Goal: Transaction & Acquisition: Book appointment/travel/reservation

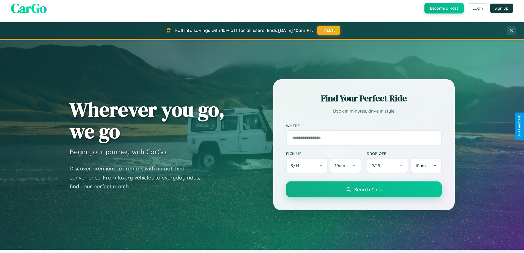
scroll to position [237, 0]
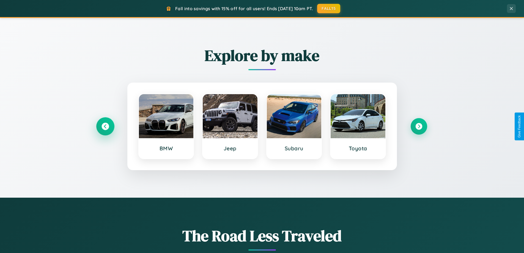
click at [105, 126] on icon at bounding box center [104, 126] width 7 height 7
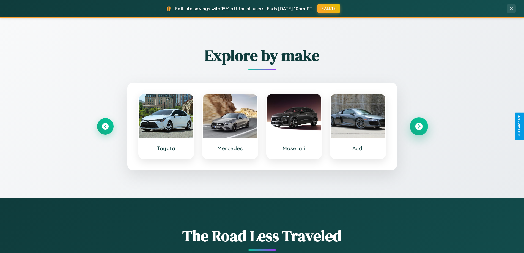
click at [418, 126] on icon at bounding box center [418, 126] width 7 height 7
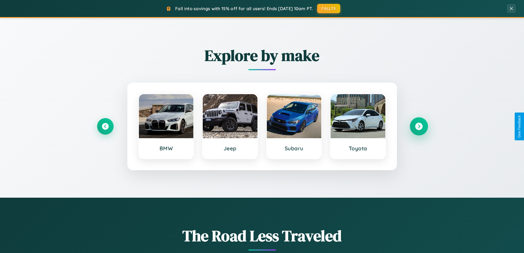
click at [418, 126] on icon at bounding box center [418, 126] width 7 height 7
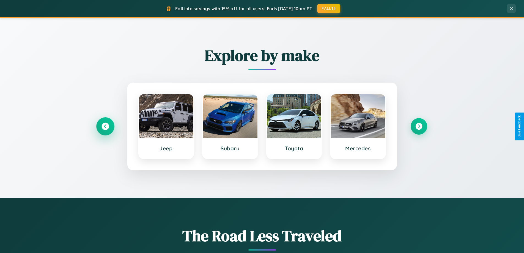
click at [105, 126] on icon at bounding box center [104, 126] width 7 height 7
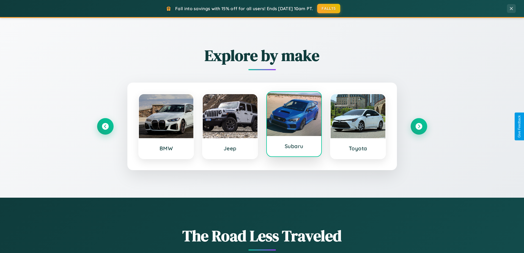
click at [294, 125] on div at bounding box center [294, 114] width 55 height 44
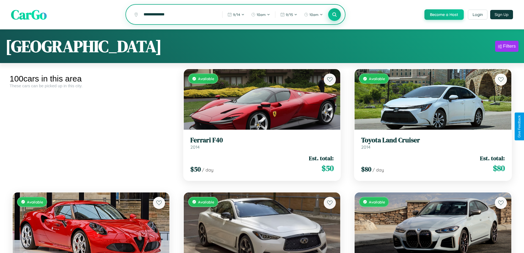
click at [334, 15] on icon at bounding box center [334, 14] width 5 height 5
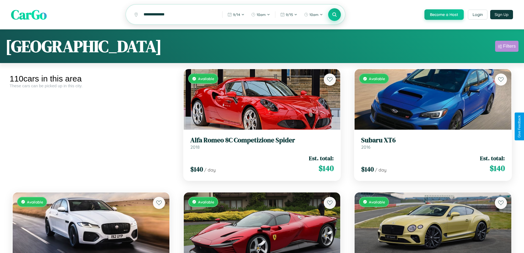
click at [506, 47] on div "Filters" at bounding box center [509, 45] width 13 height 5
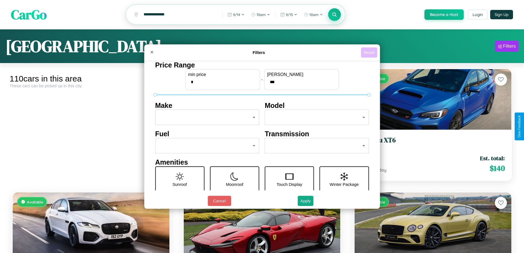
click at [369, 52] on button "Reset" at bounding box center [369, 52] width 16 height 10
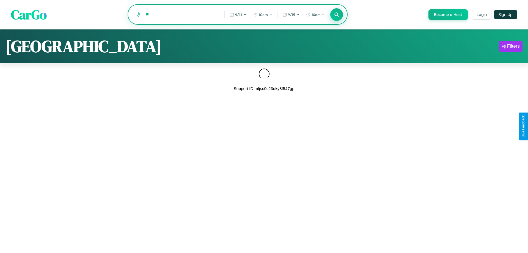
type input "*"
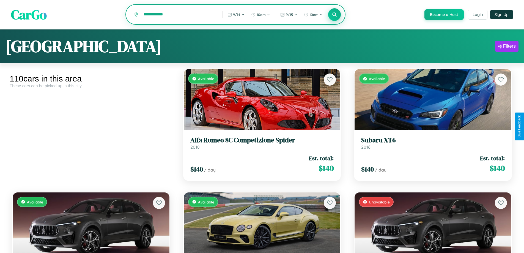
type input "**********"
click at [334, 15] on icon at bounding box center [334, 14] width 5 height 5
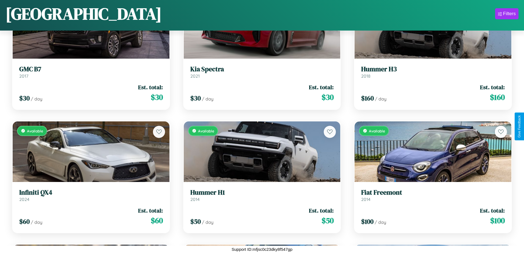
scroll to position [2539, 0]
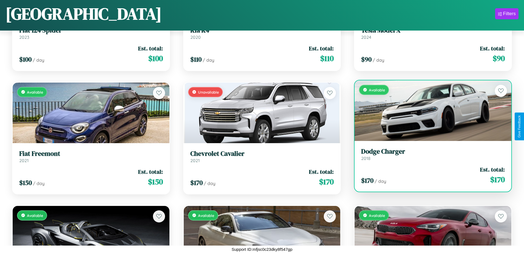
click at [429, 155] on link "Dodge Charger 2018" at bounding box center [432, 153] width 143 height 13
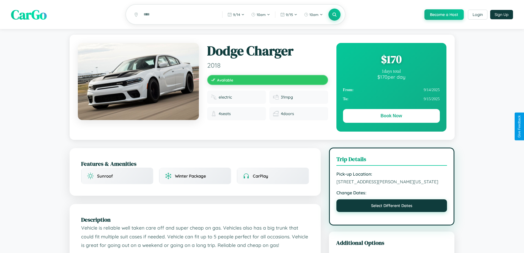
click at [391, 212] on button "Select Different Dates" at bounding box center [391, 205] width 111 height 13
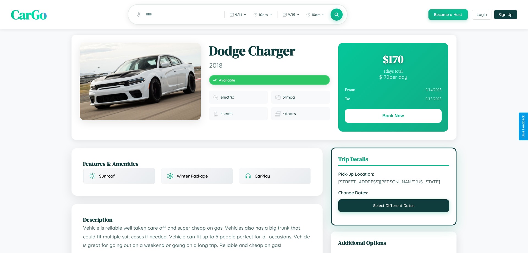
select select "*"
select select "****"
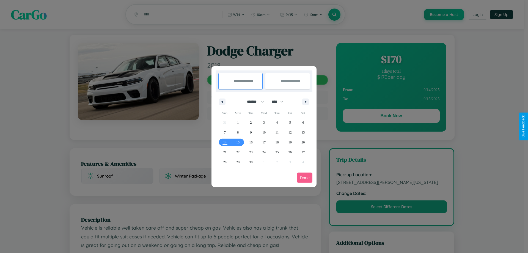
click at [253, 101] on select "******* ******** ***** ***** *** **** **** ****** ********* ******* ******** **…" at bounding box center [254, 101] width 23 height 9
select select "*"
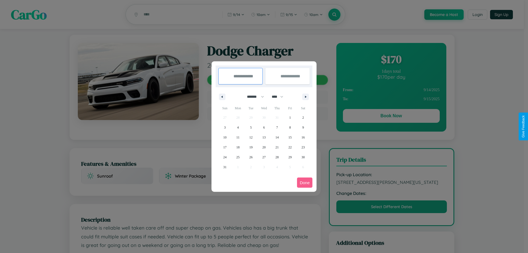
click at [280, 96] on select "**** **** **** **** **** **** **** **** **** **** **** **** **** **** **** ****…" at bounding box center [277, 96] width 16 height 9
select select "****"
click at [264, 137] on span "12" at bounding box center [263, 137] width 3 height 10
type input "**********"
click at [251, 147] on span "18" at bounding box center [250, 147] width 3 height 10
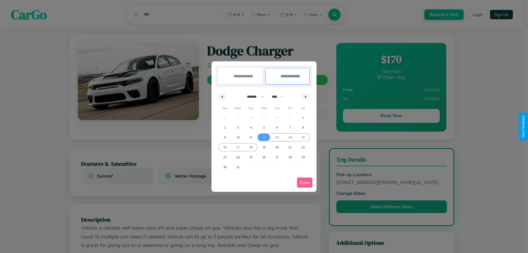
type input "**********"
click at [305, 182] on button "Done" at bounding box center [304, 182] width 15 height 10
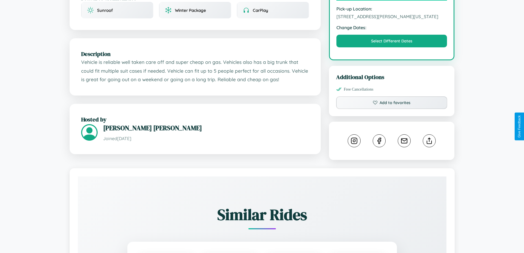
scroll to position [186, 0]
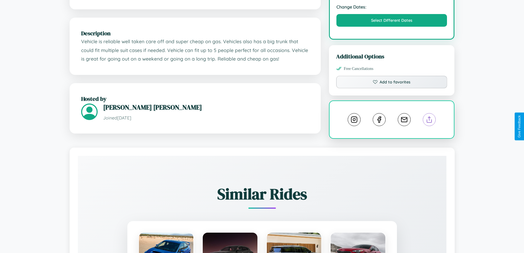
click at [429, 120] on line at bounding box center [429, 119] width 0 height 4
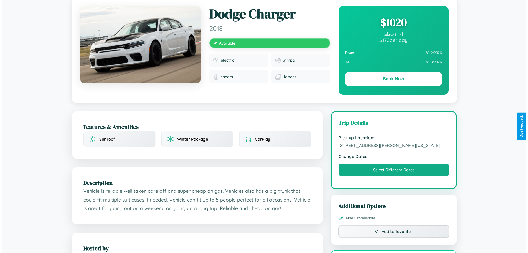
scroll to position [0, 0]
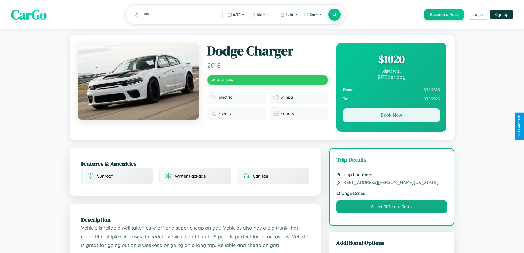
click at [391, 116] on button "Book Now" at bounding box center [391, 115] width 97 height 14
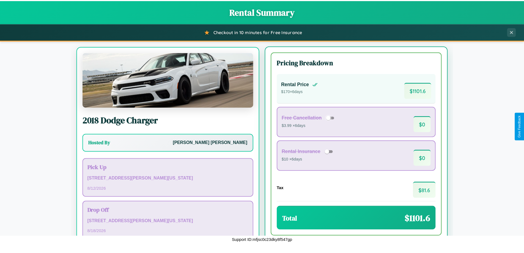
scroll to position [26, 0]
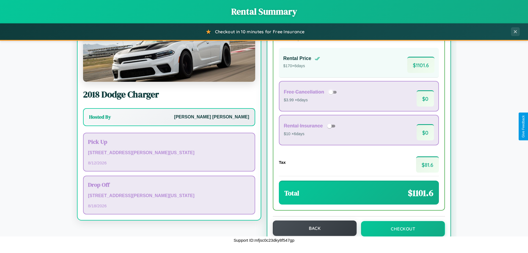
click at [312, 228] on button "Back" at bounding box center [315, 227] width 84 height 15
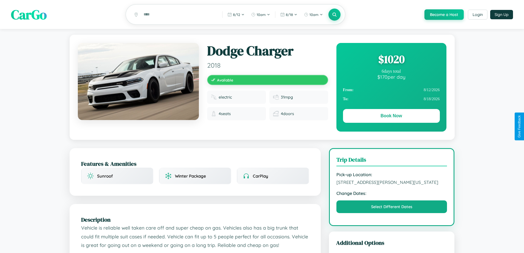
scroll to position [318, 0]
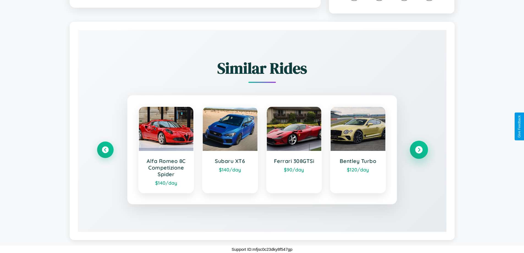
click at [418, 150] on icon at bounding box center [418, 149] width 7 height 7
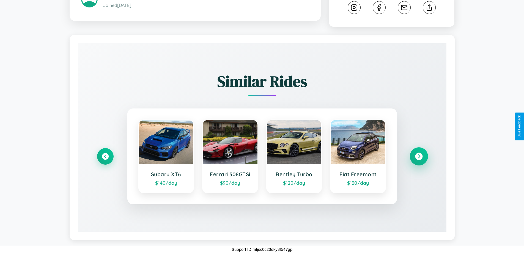
scroll to position [305, 0]
click at [418, 156] on icon at bounding box center [418, 156] width 7 height 7
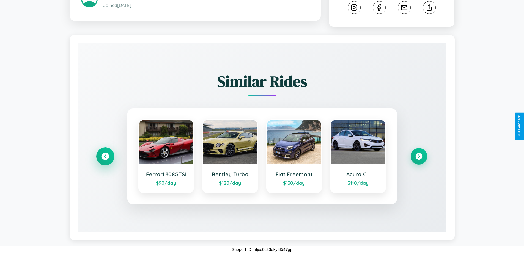
click at [105, 156] on icon at bounding box center [104, 156] width 7 height 7
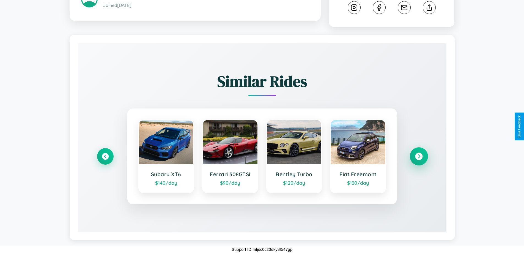
click at [418, 156] on icon at bounding box center [418, 156] width 7 height 7
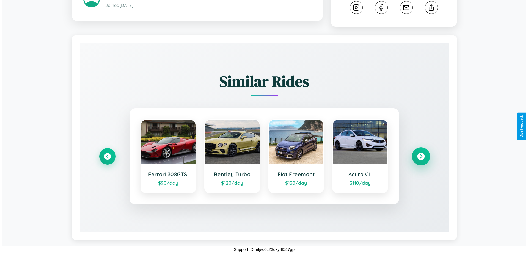
scroll to position [0, 0]
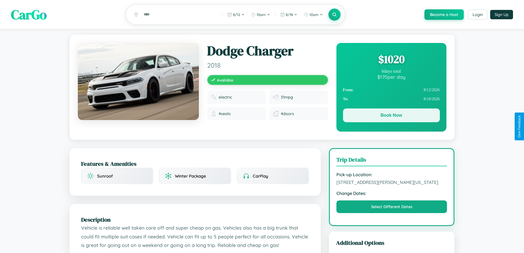
click at [391, 116] on button "Book Now" at bounding box center [391, 115] width 97 height 14
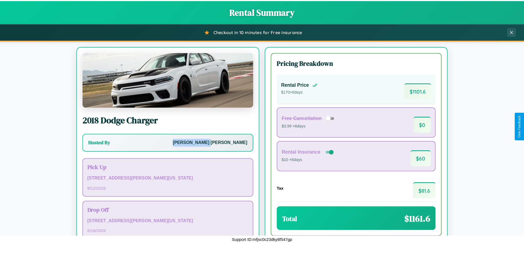
scroll to position [38, 0]
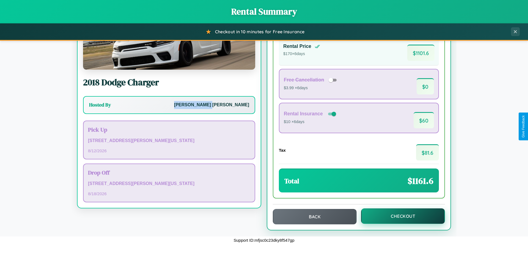
click at [399, 216] on button "Checkout" at bounding box center [403, 215] width 84 height 15
